Goal: Go to known website: Access a specific website the user already knows

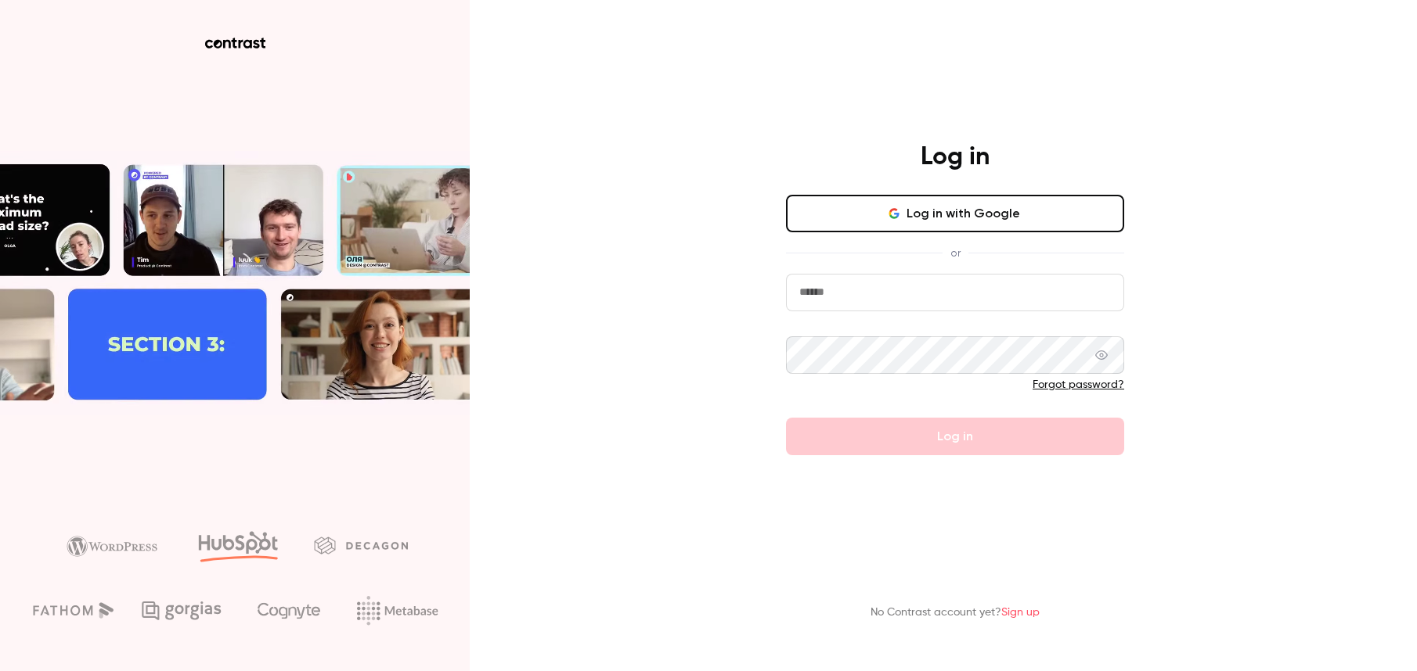
click at [951, 219] on button "Log in with Google" at bounding box center [955, 214] width 338 height 38
